Goal: Transaction & Acquisition: Purchase product/service

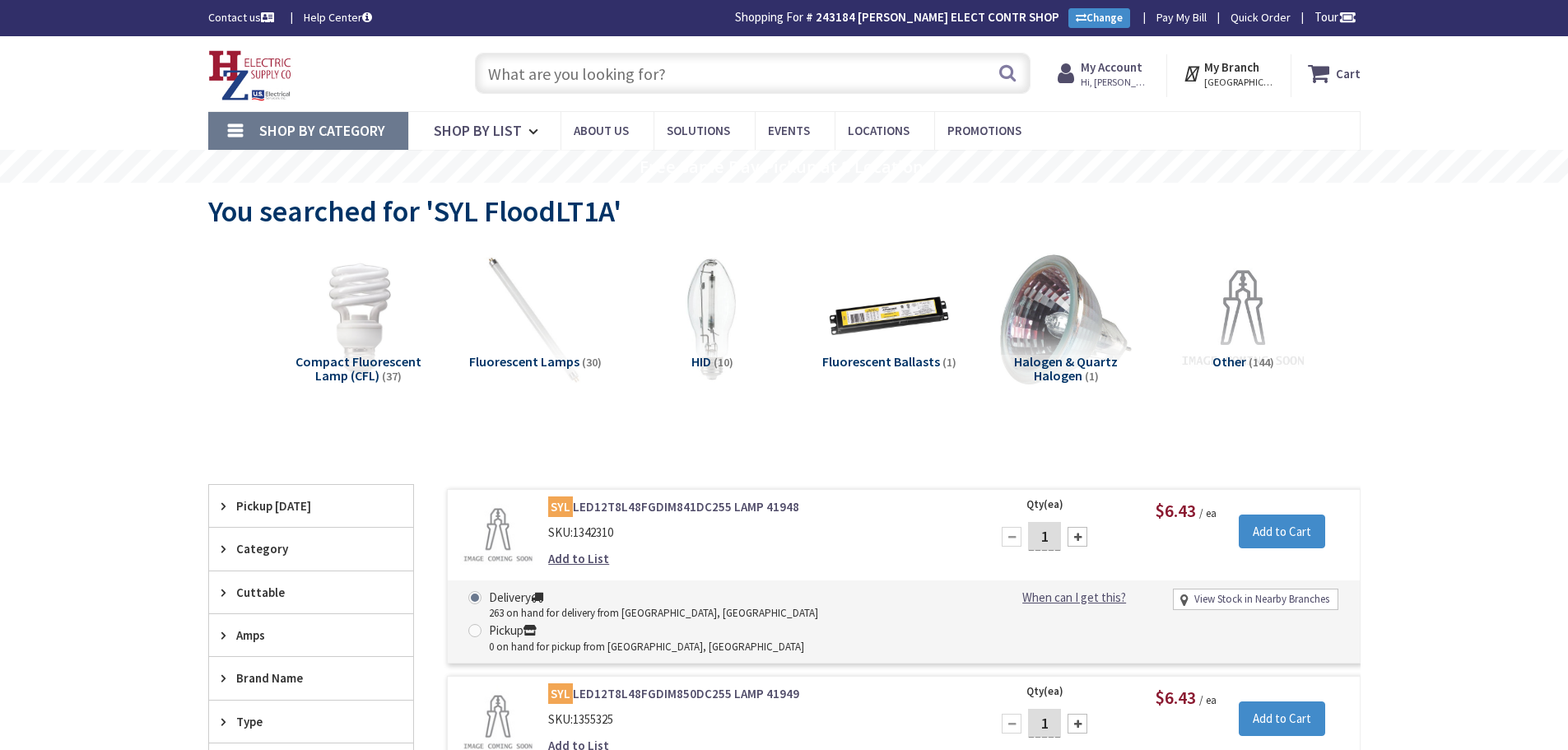
click at [611, 78] on input "text" at bounding box center [753, 73] width 555 height 41
paste input "240v wall heater"
type input "240v wall heater"
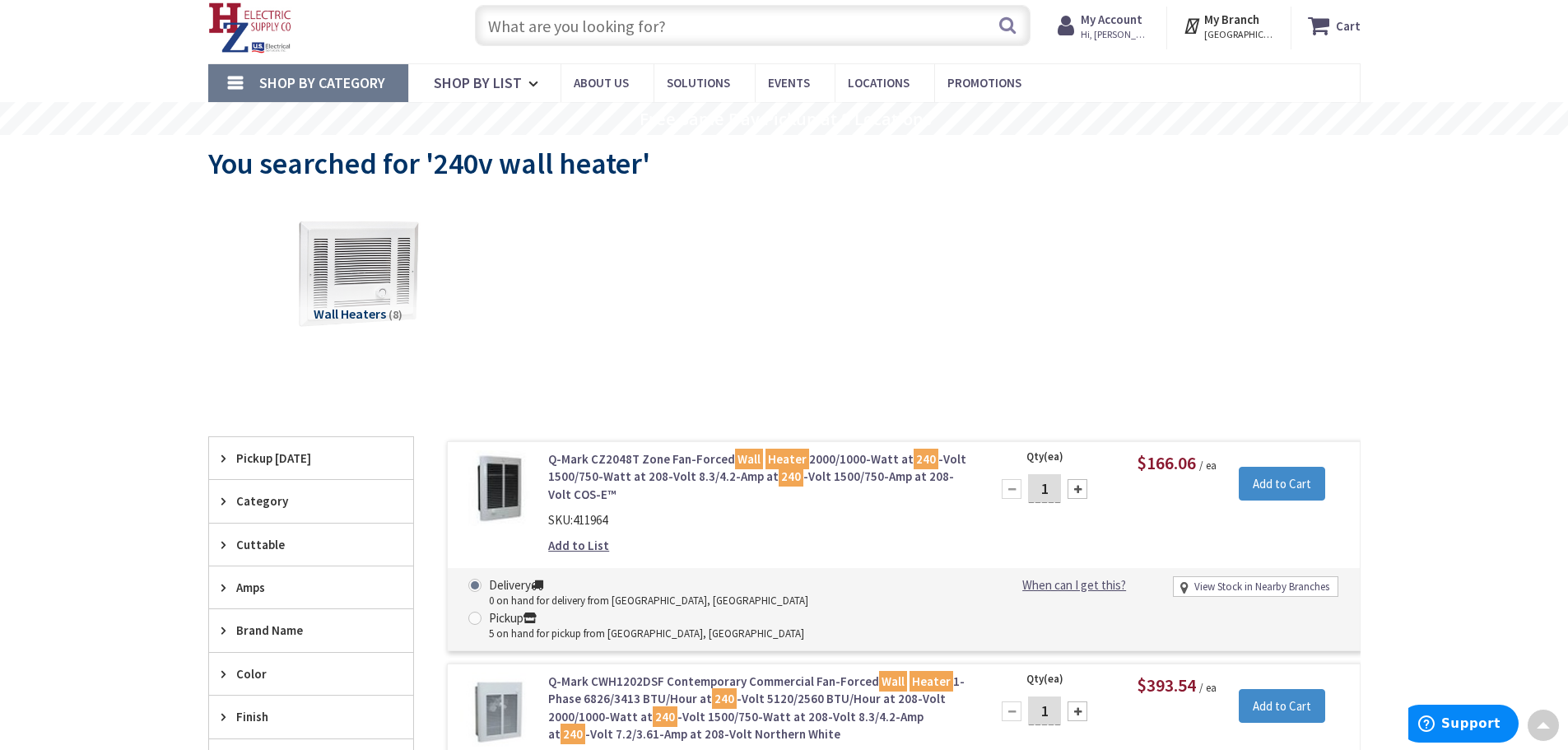
scroll to position [47, 0]
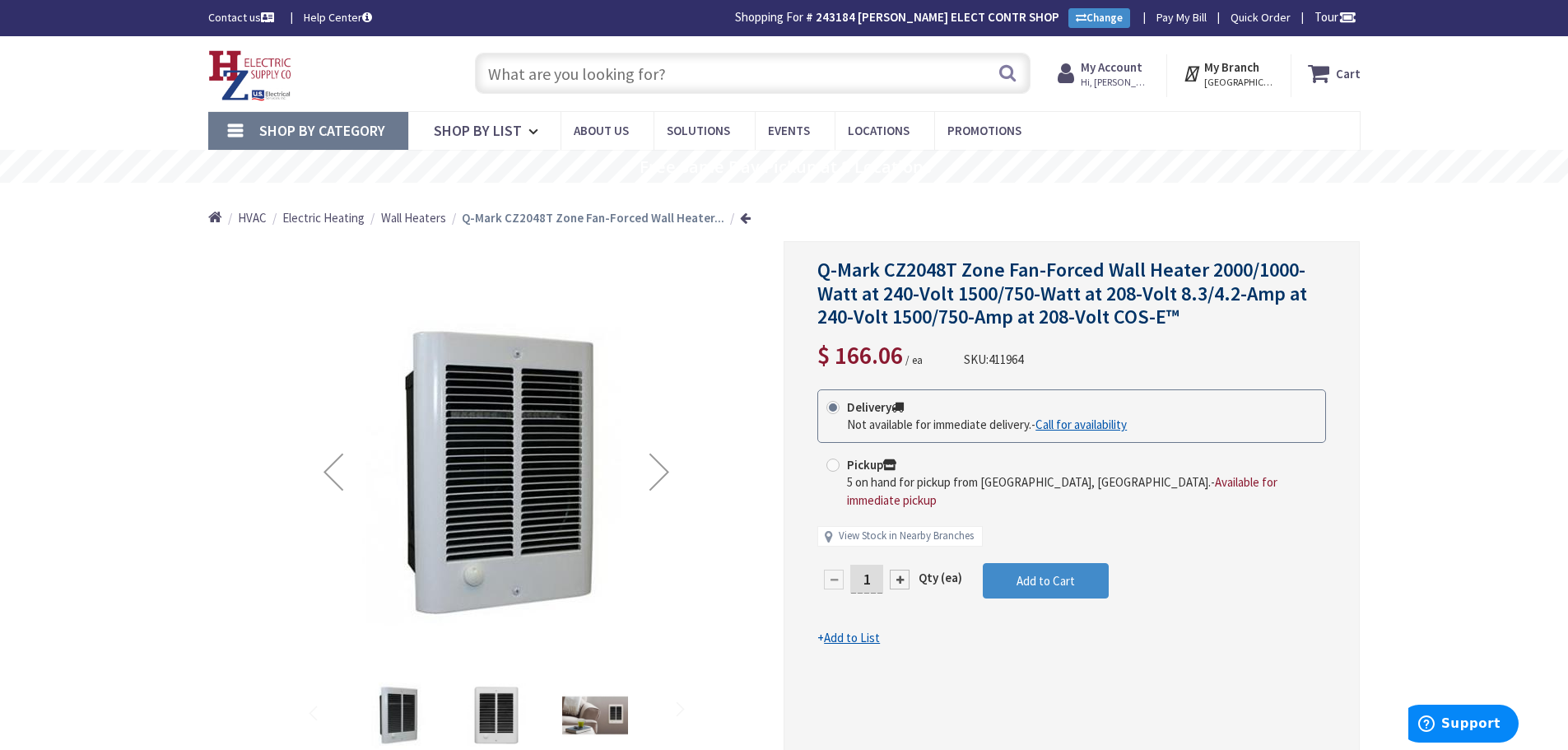
click at [688, 493] on div "Next" at bounding box center [659, 471] width 65 height 65
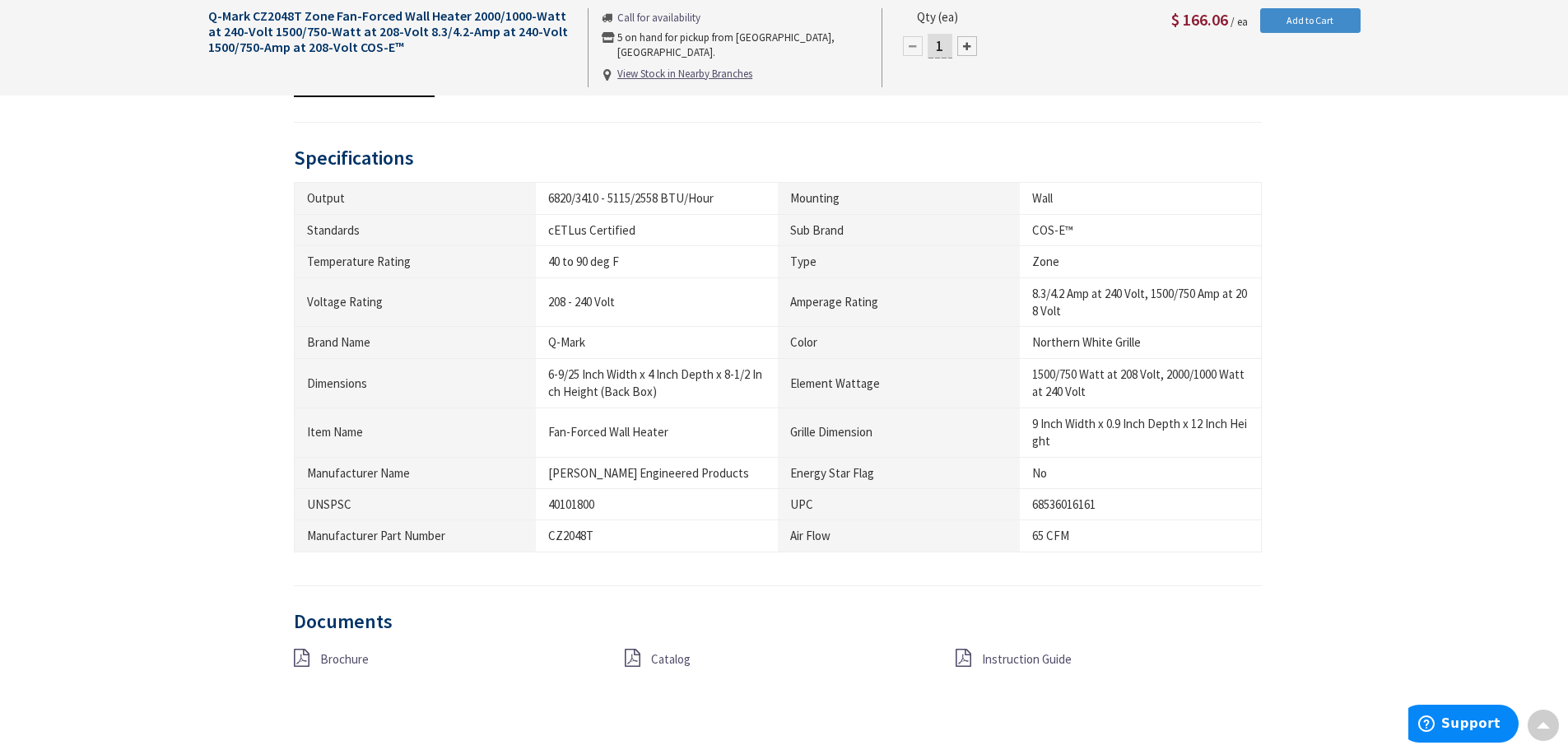
scroll to position [1153, 0]
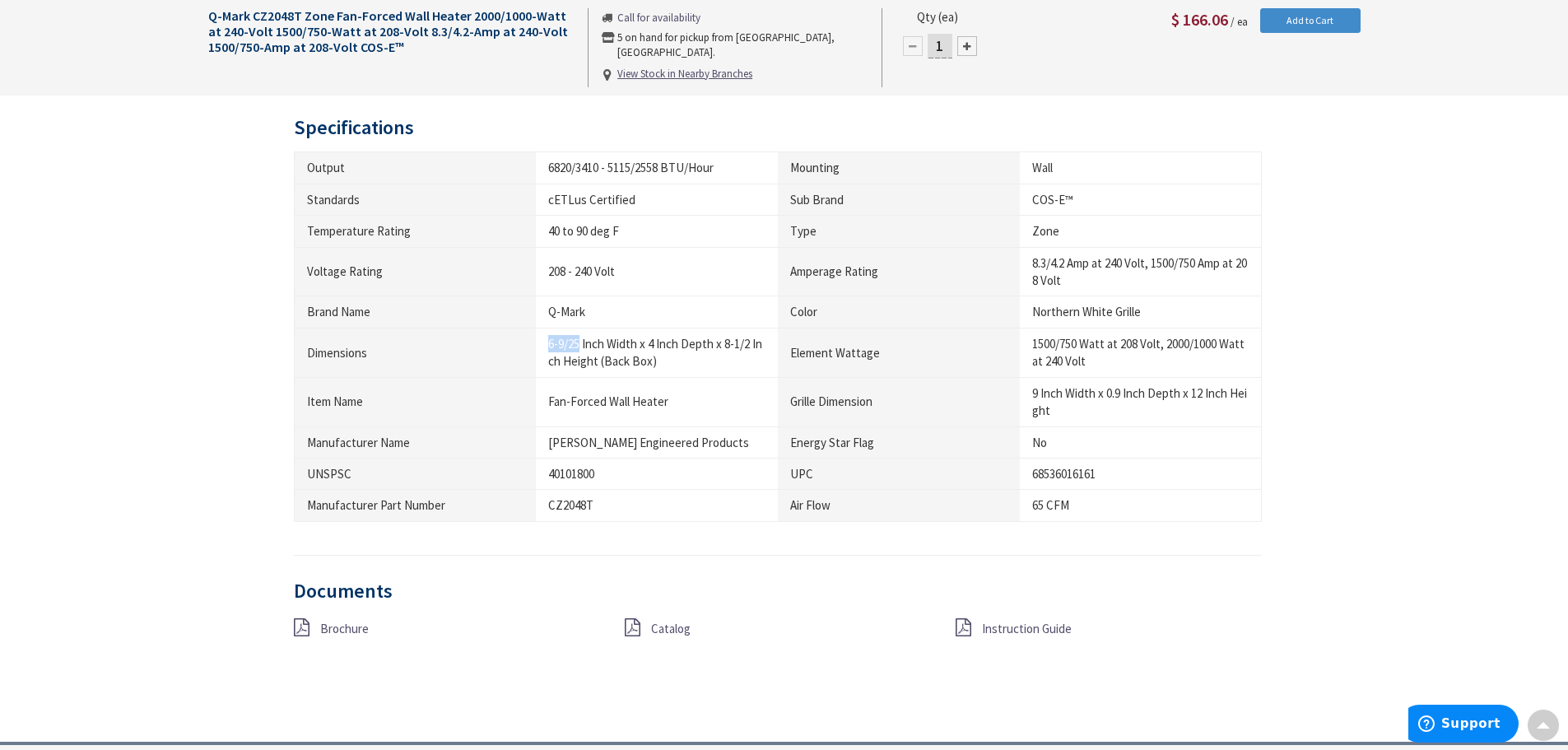
drag, startPoint x: 582, startPoint y: 345, endPoint x: 544, endPoint y: 351, distance: 38.5
click at [544, 351] on td "6-9/25 Inch Width x 4 Inch Depth x 8-1/2 Inch Height (Back Box)" at bounding box center [656, 352] width 242 height 50
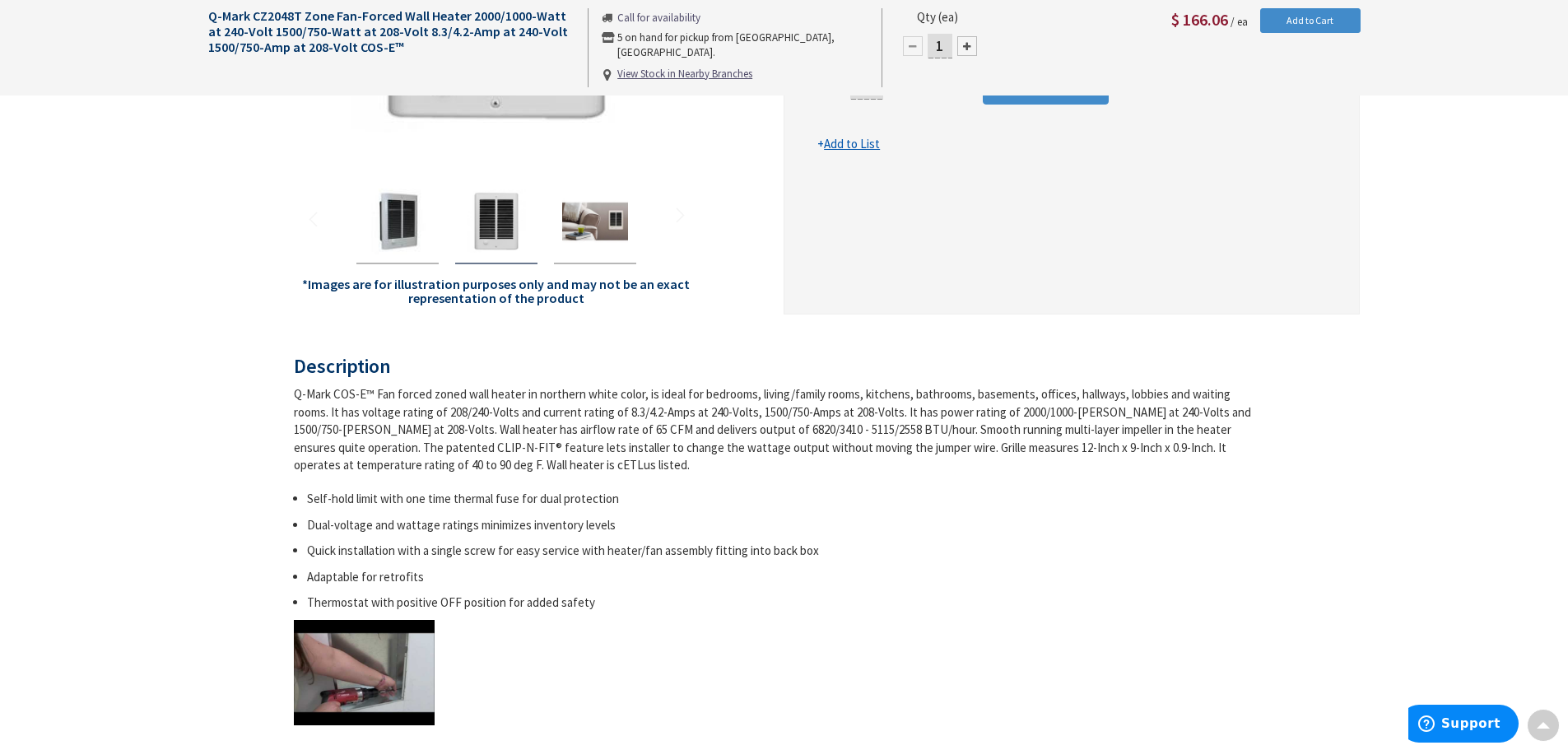
scroll to position [0, 0]
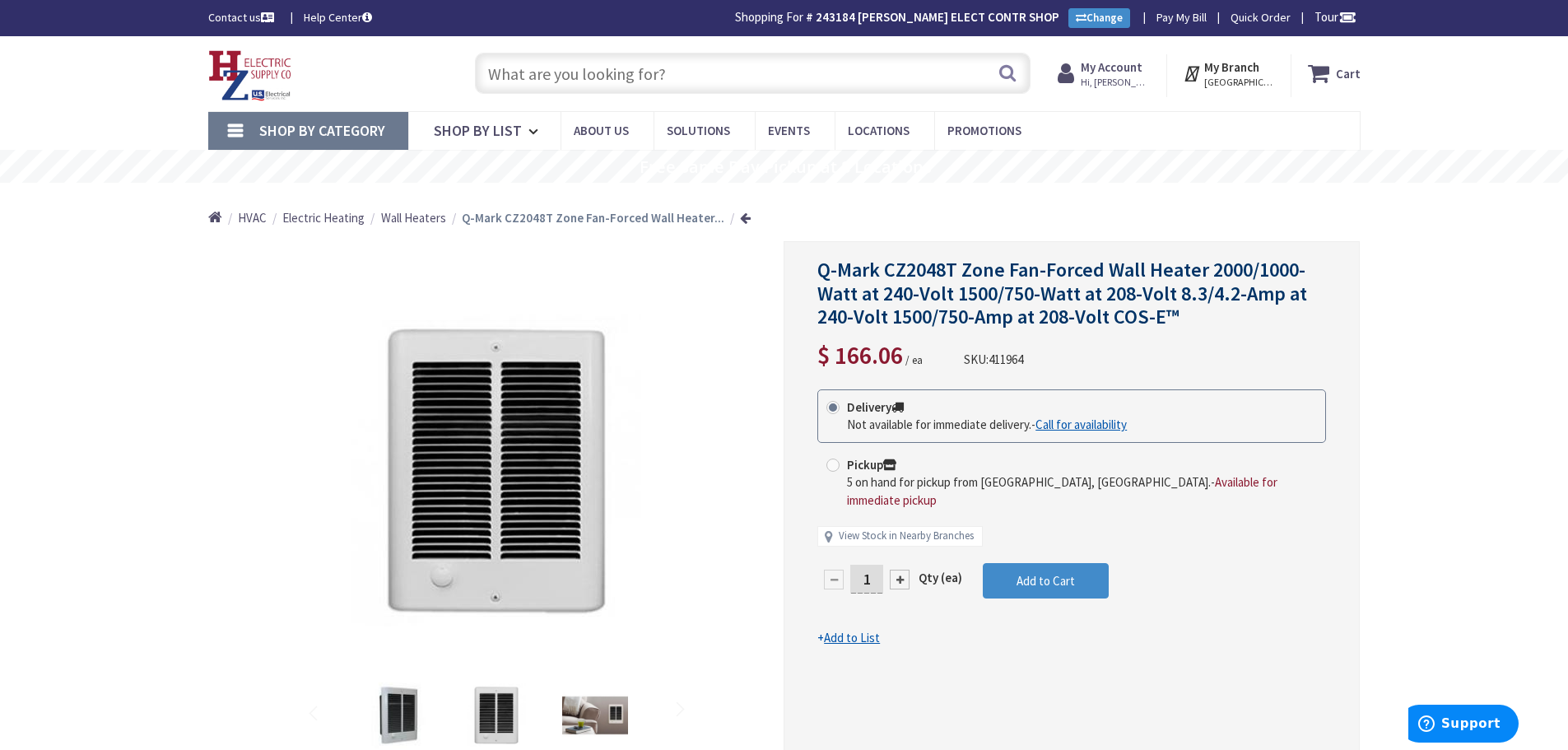
drag, startPoint x: 249, startPoint y: 54, endPoint x: 249, endPoint y: 65, distance: 11.0
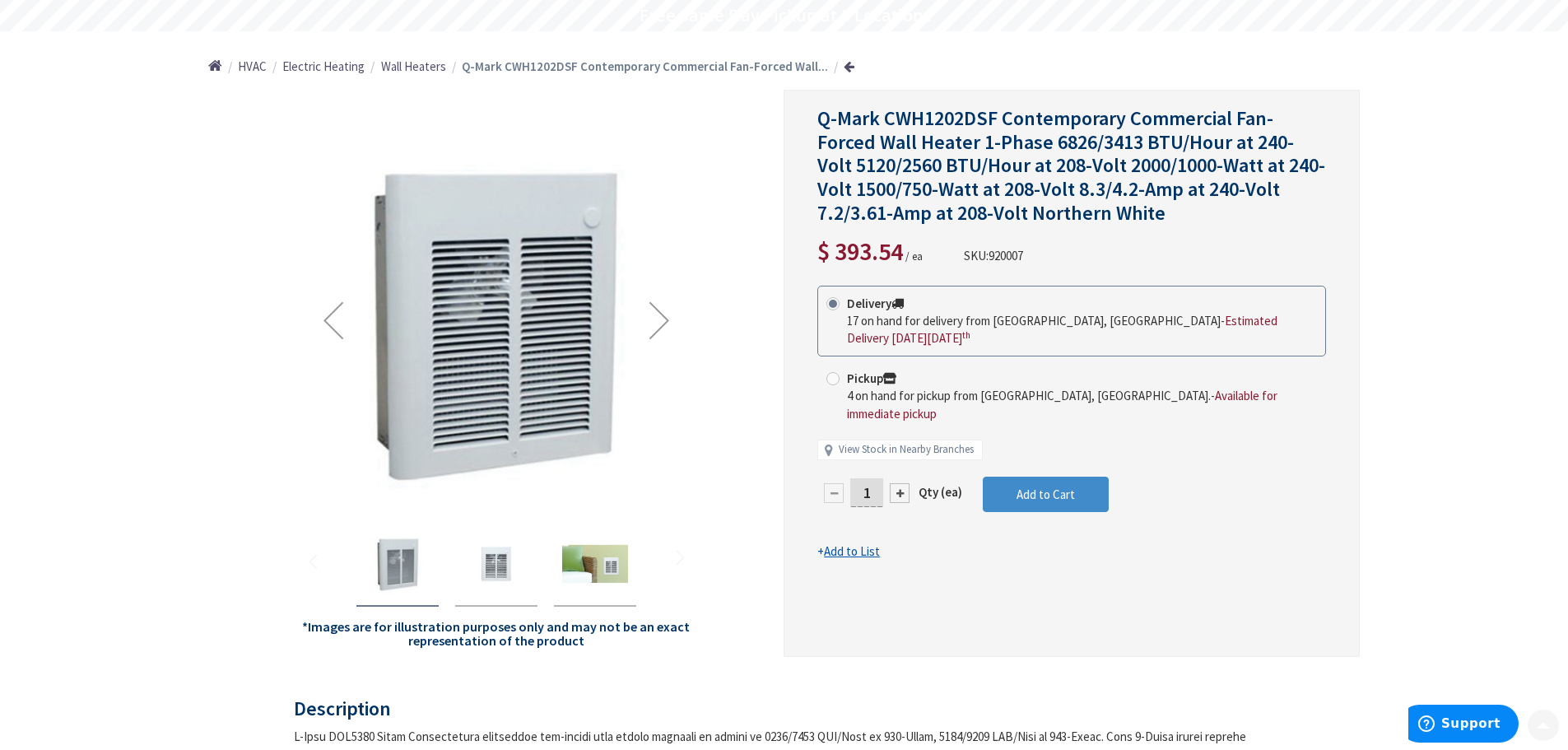
scroll to position [167, 0]
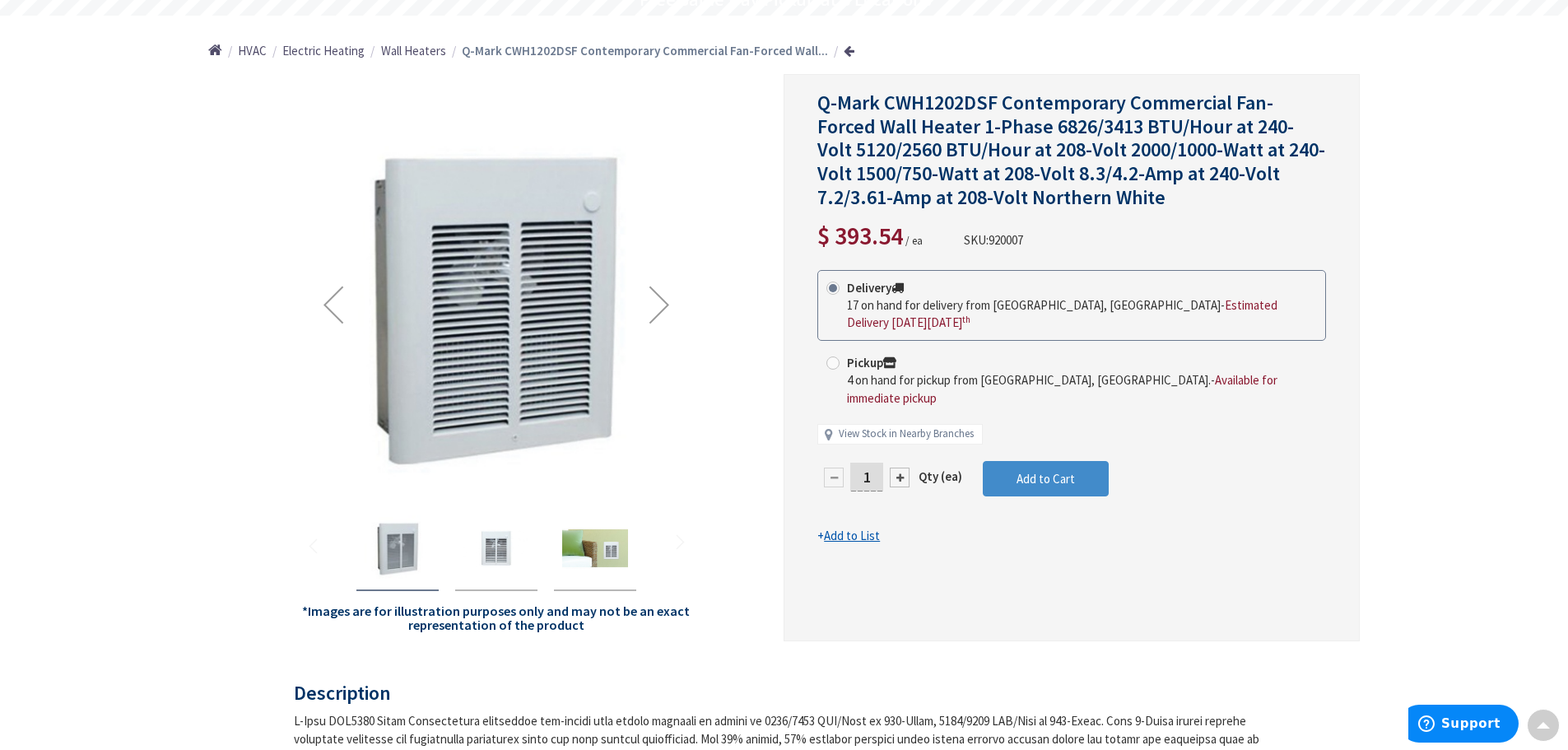
click at [486, 555] on img "Q-Mark CWH1202DSF Contemporary Commercial Fan-Forced Wall Heater 1-Phase 6826/3…" at bounding box center [496, 548] width 65 height 65
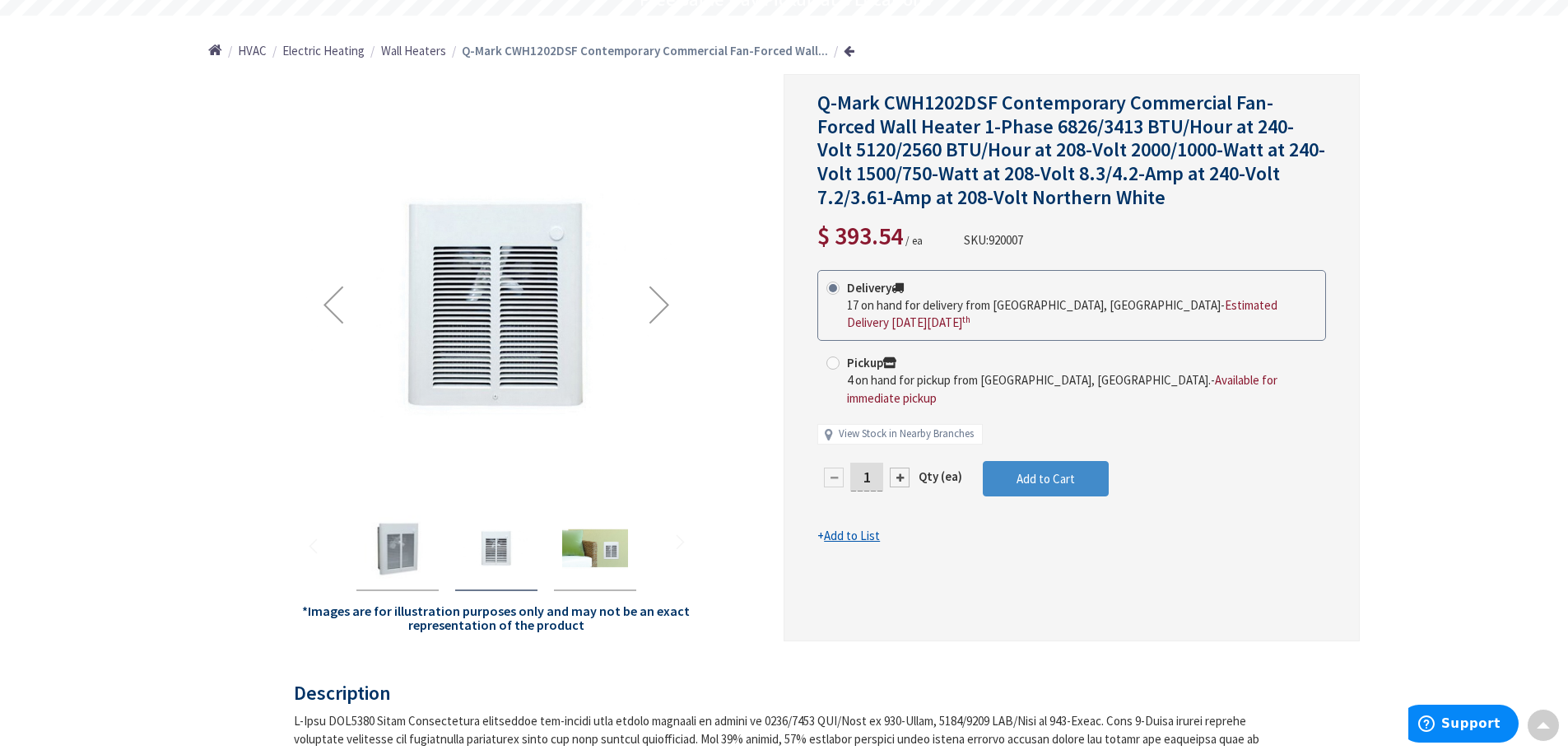
click at [584, 553] on img "Q-Mark CWH1202DSF Contemporary Commercial Fan-Forced Wall Heater 1-Phase 6826/3…" at bounding box center [595, 548] width 65 height 65
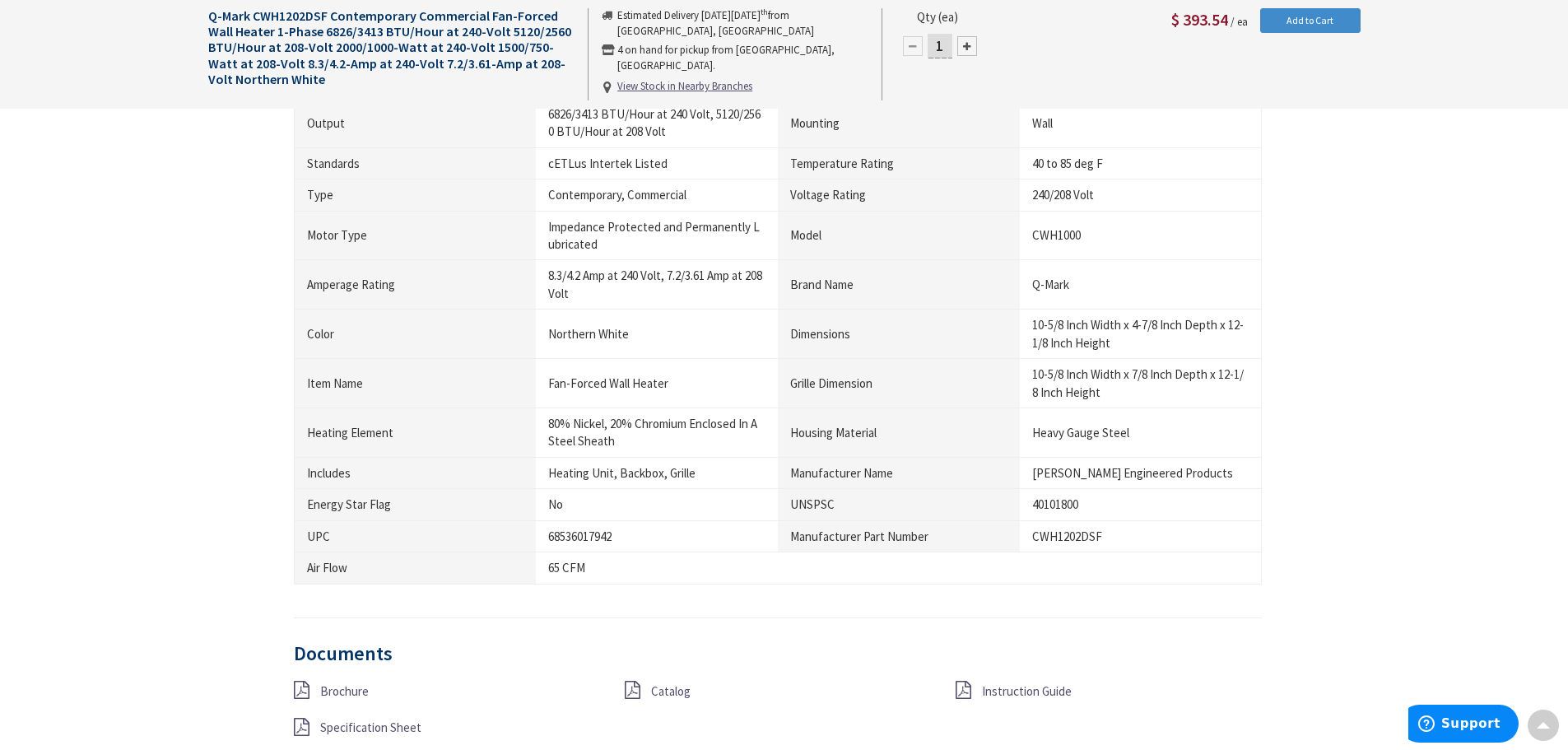
scroll to position [1237, 0]
